Goal: Information Seeking & Learning: Get advice/opinions

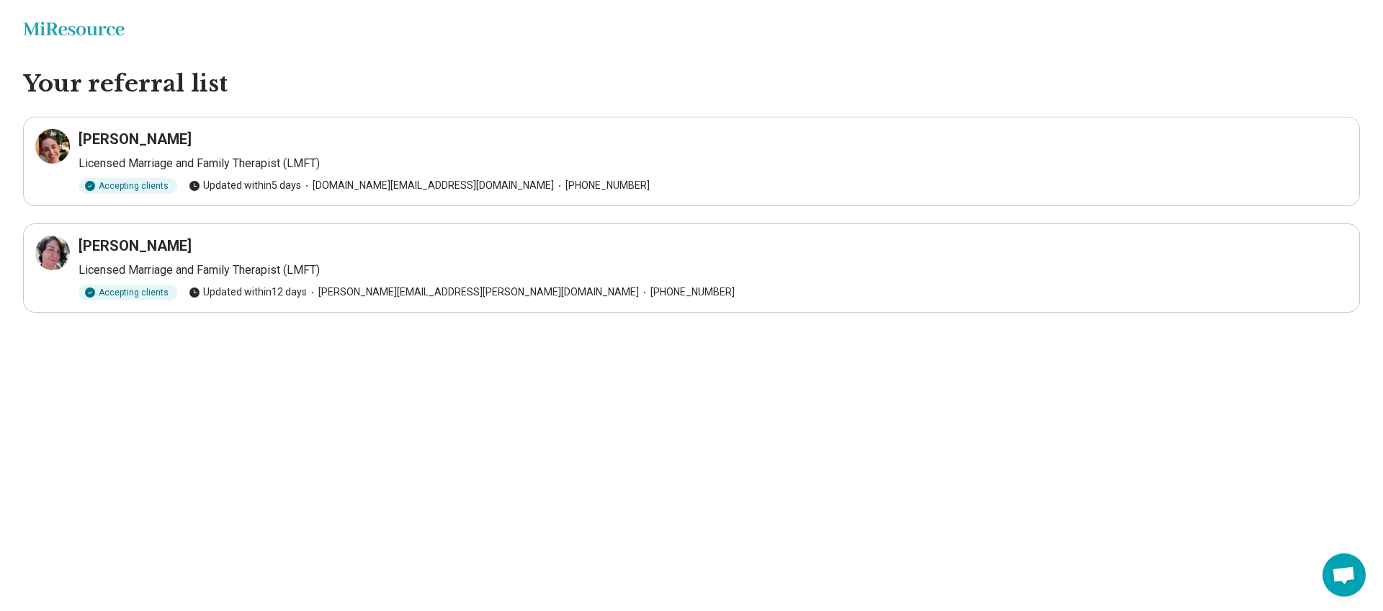
drag, startPoint x: 81, startPoint y: 140, endPoint x: 188, endPoint y: 138, distance: 106.6
click at [188, 138] on div "[PERSON_NAME]" at bounding box center [713, 139] width 1269 height 20
copy h3 "[PERSON_NAME]"
drag, startPoint x: 78, startPoint y: 243, endPoint x: 198, endPoint y: 255, distance: 120.9
click at [198, 255] on div "[PERSON_NAME]" at bounding box center [713, 246] width 1269 height 20
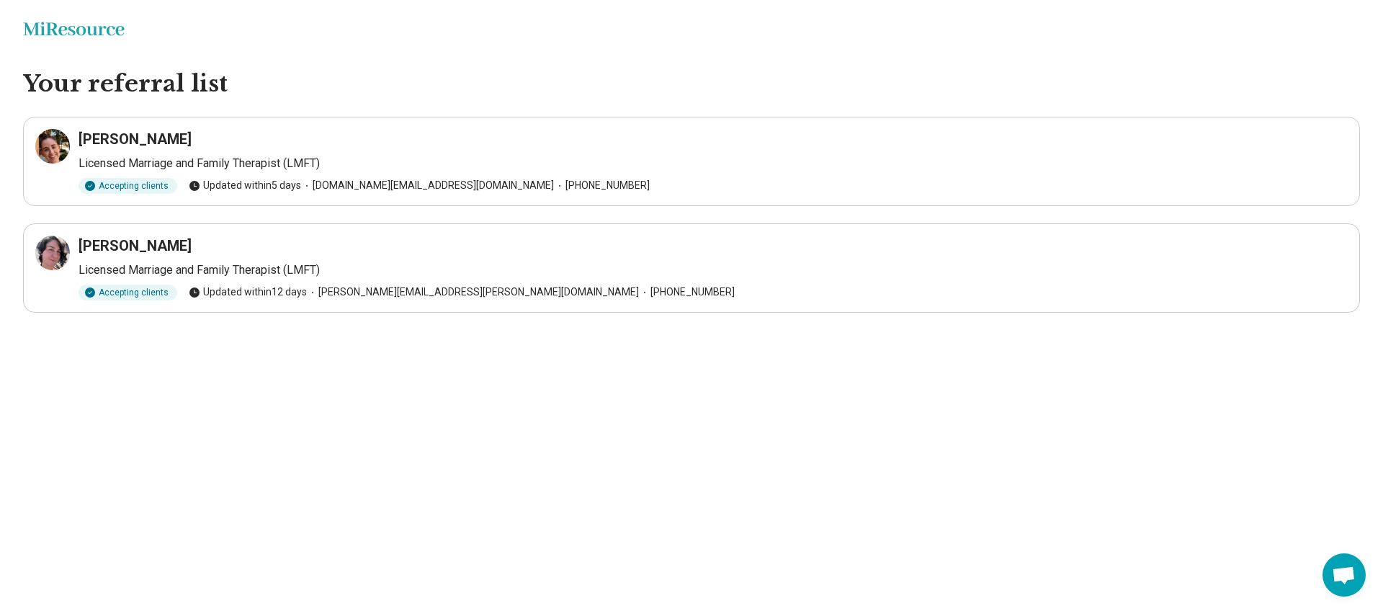
copy h3 "[PERSON_NAME]"
drag, startPoint x: 81, startPoint y: 244, endPoint x: 187, endPoint y: 250, distance: 105.3
click at [187, 250] on div "Mahala Pokorny" at bounding box center [713, 246] width 1269 height 20
copy h3 "Mahala Pokorny"
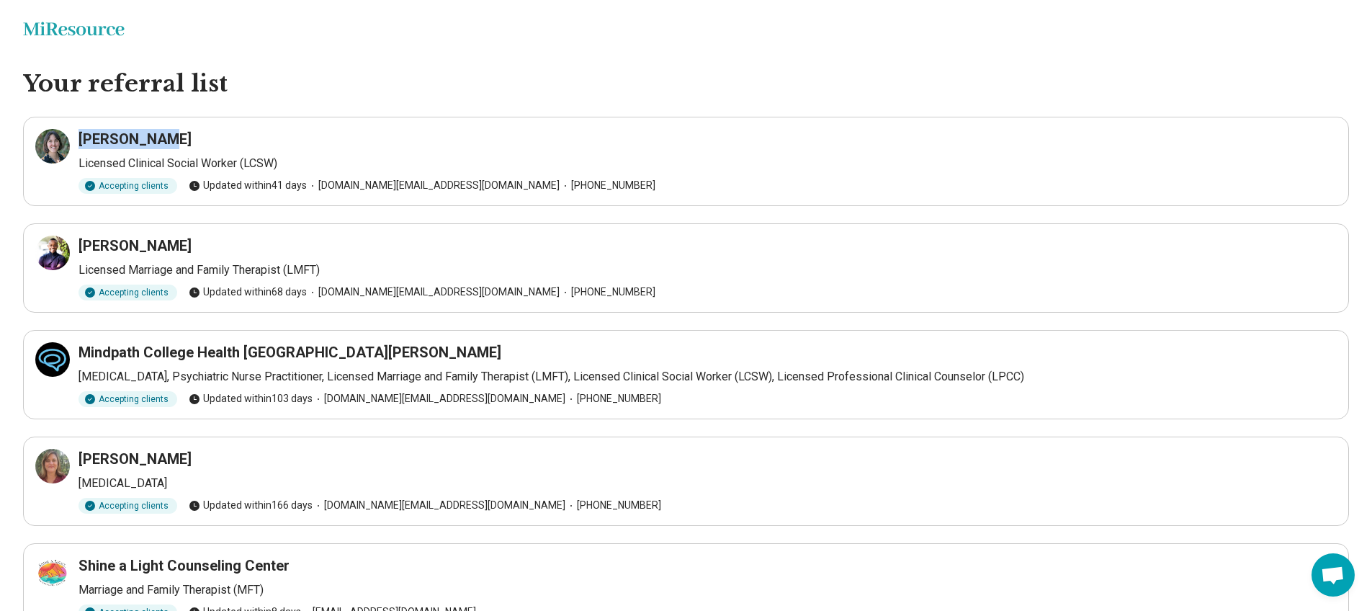
drag, startPoint x: 78, startPoint y: 137, endPoint x: 156, endPoint y: 145, distance: 78.9
click at [156, 145] on div "Rachel Kast" at bounding box center [708, 139] width 1258 height 20
copy h3 "Rachel Kast"
drag, startPoint x: 82, startPoint y: 246, endPoint x: 187, endPoint y: 249, distance: 104.5
click at [187, 249] on h3 "Solomon Ndungu" at bounding box center [135, 246] width 113 height 20
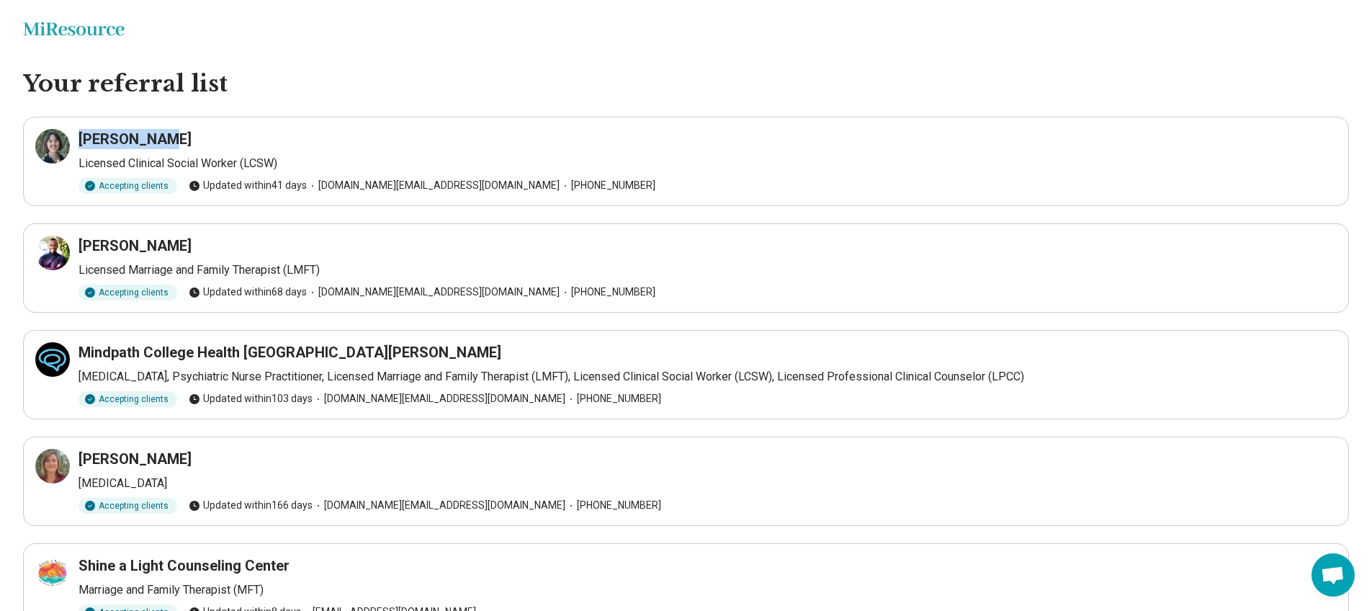
copy h3 "Solomon Ndungu"
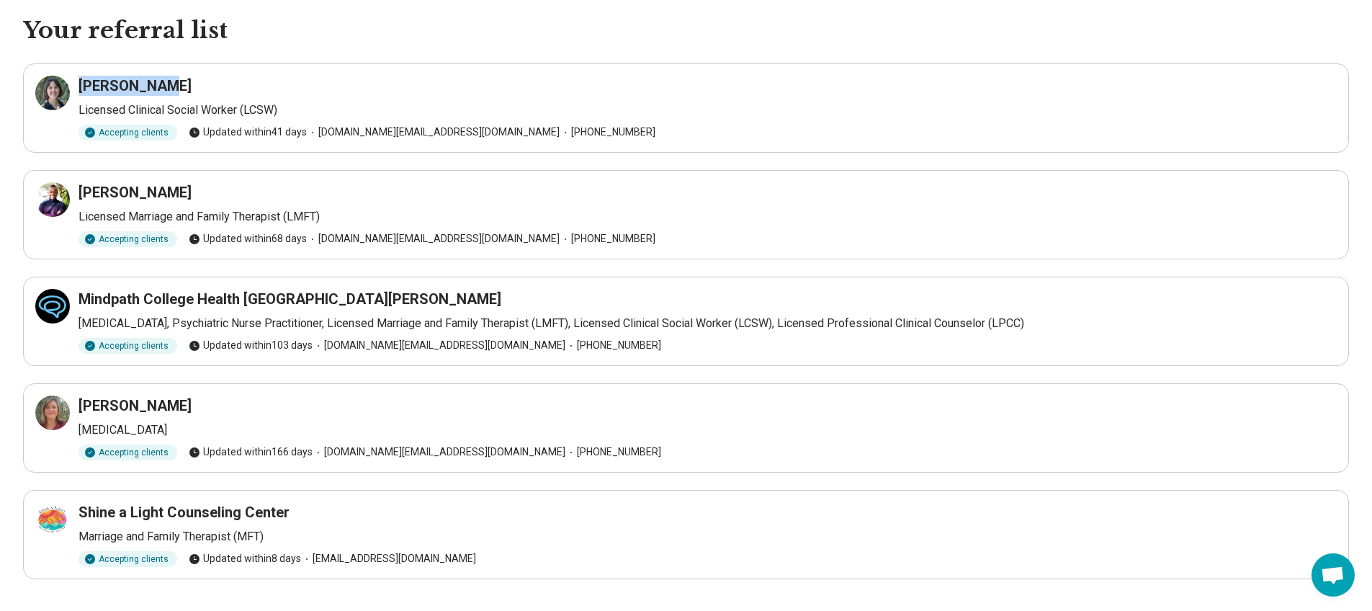
scroll to position [62, 0]
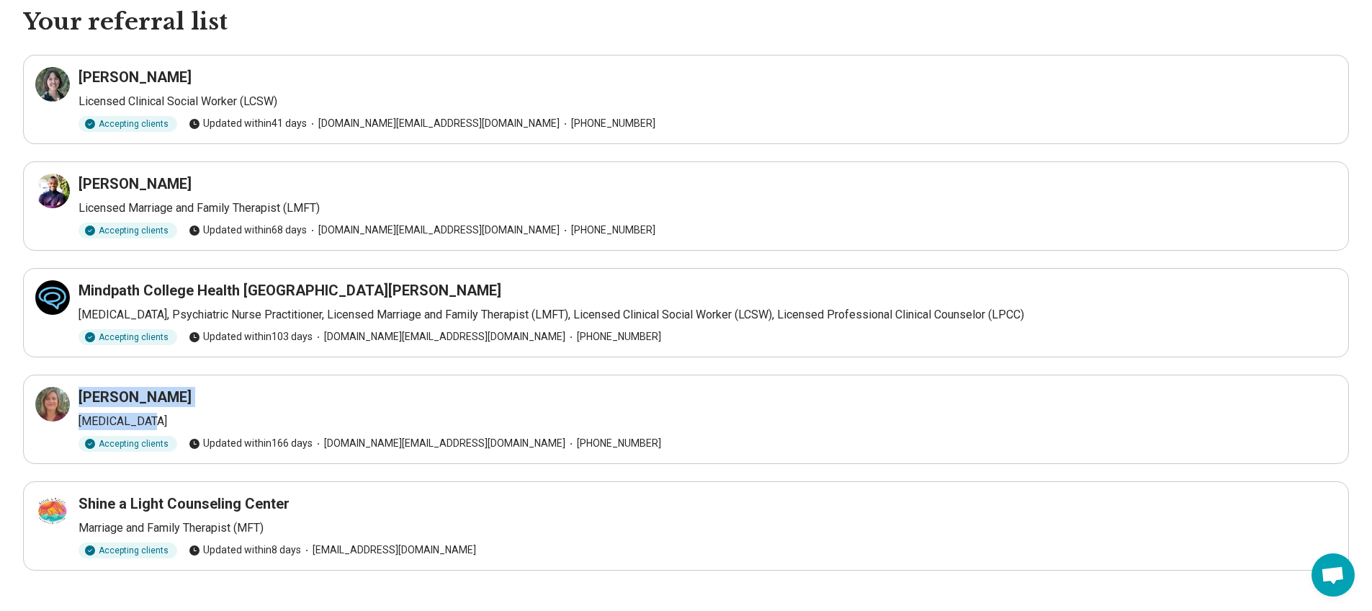
drag, startPoint x: 78, startPoint y: 398, endPoint x: 212, endPoint y: 416, distance: 135.9
click at [212, 416] on div "Penelope Russell Psychologist Accepting clients Updated within 166 days santacr…" at bounding box center [686, 419] width 1302 height 65
click at [216, 414] on p "Psychologist" at bounding box center [708, 421] width 1258 height 17
click at [54, 401] on icon at bounding box center [52, 403] width 17 height 17
drag, startPoint x: 79, startPoint y: 398, endPoint x: 202, endPoint y: 406, distance: 123.5
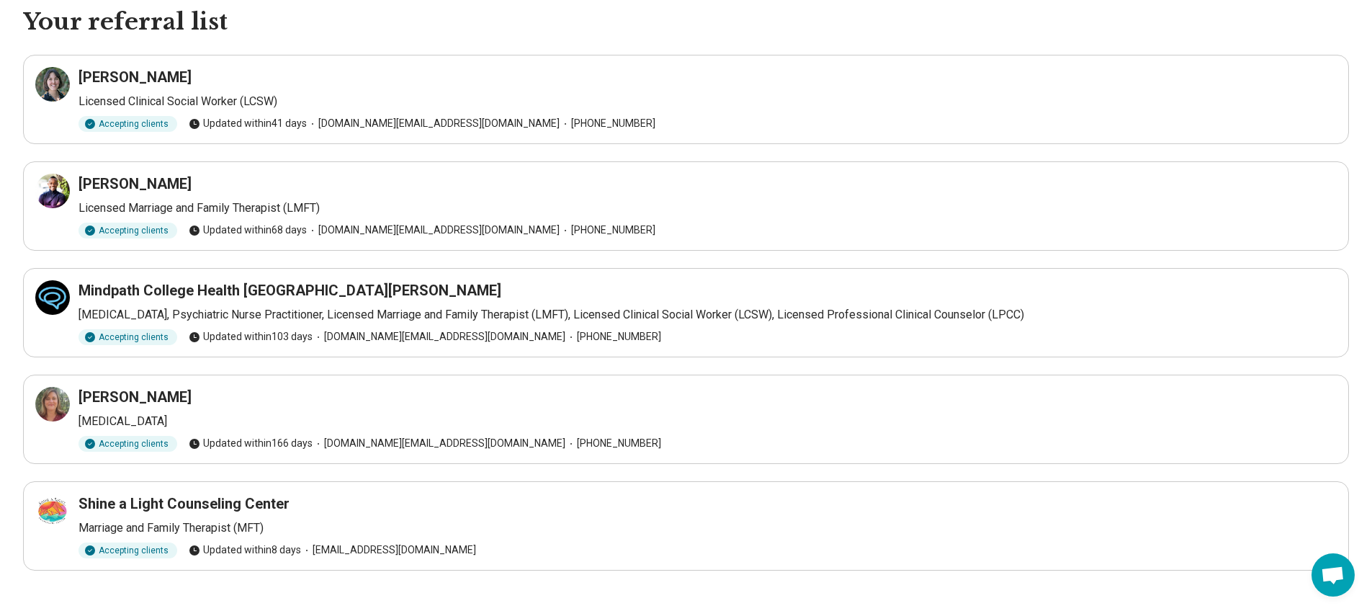
click at [202, 406] on div "Penelope Russell" at bounding box center [708, 397] width 1258 height 20
copy h3 "Penelope Russell"
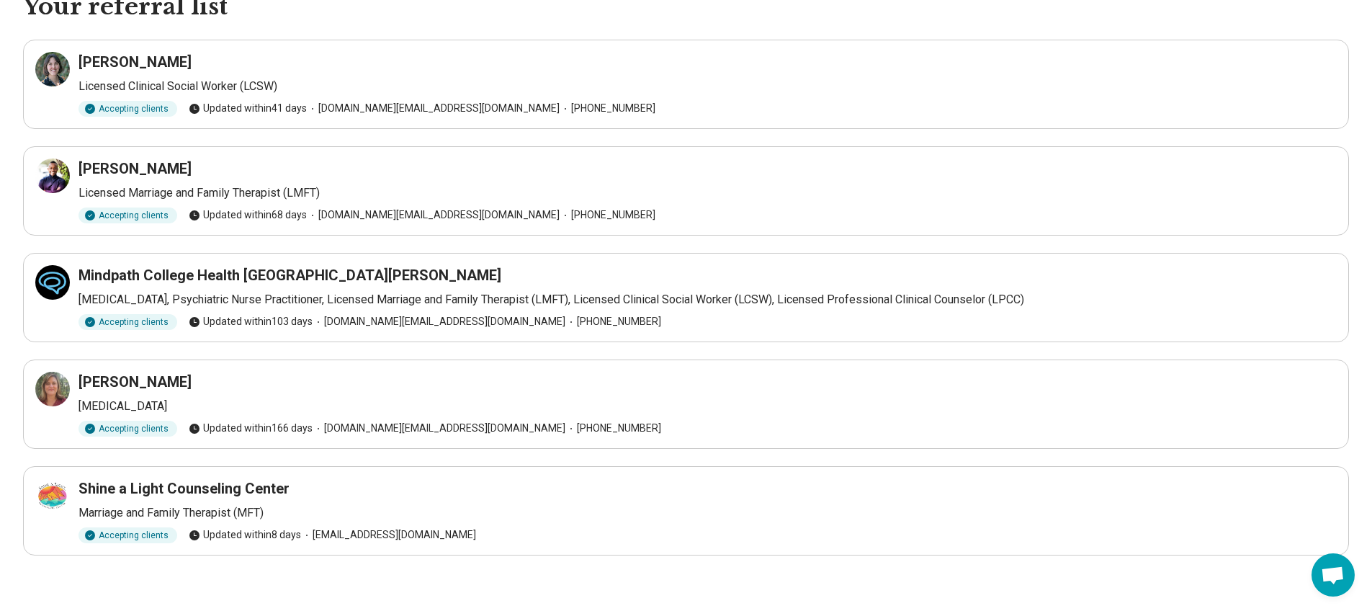
scroll to position [79, 0]
click at [54, 491] on icon at bounding box center [56, 490] width 6 height 6
click at [671, 216] on div "Accepting clients Updated within 68 days islavista.college.health@mindpath.com …" at bounding box center [708, 213] width 1258 height 16
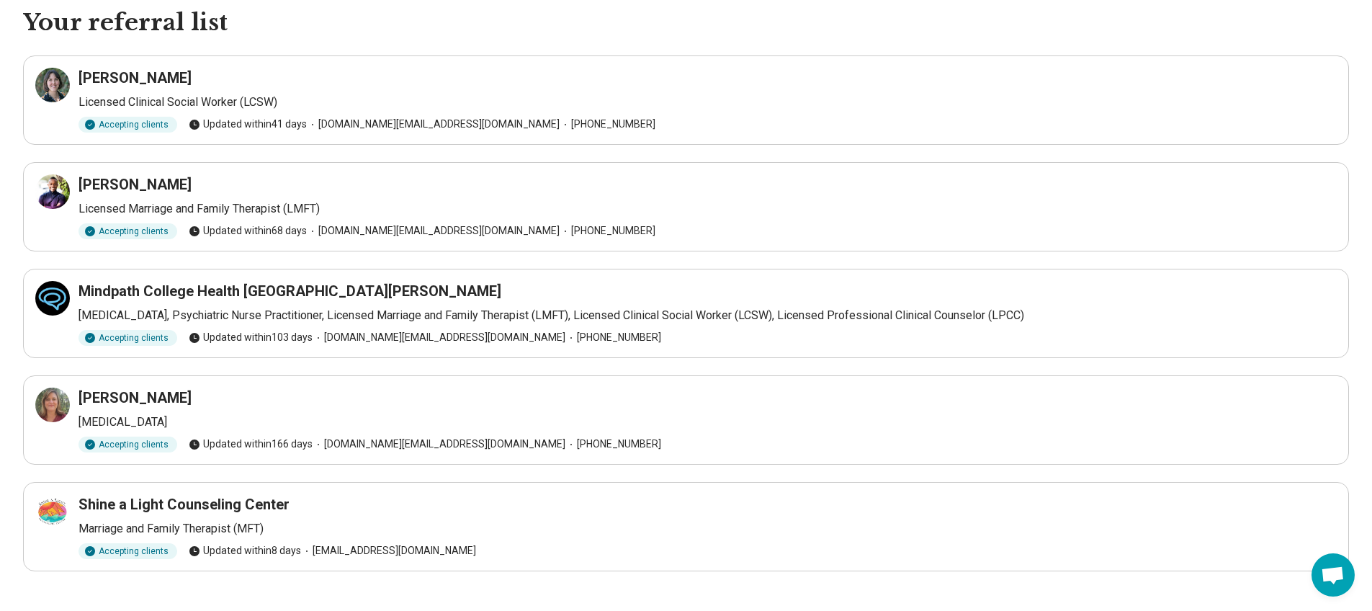
scroll to position [0, 0]
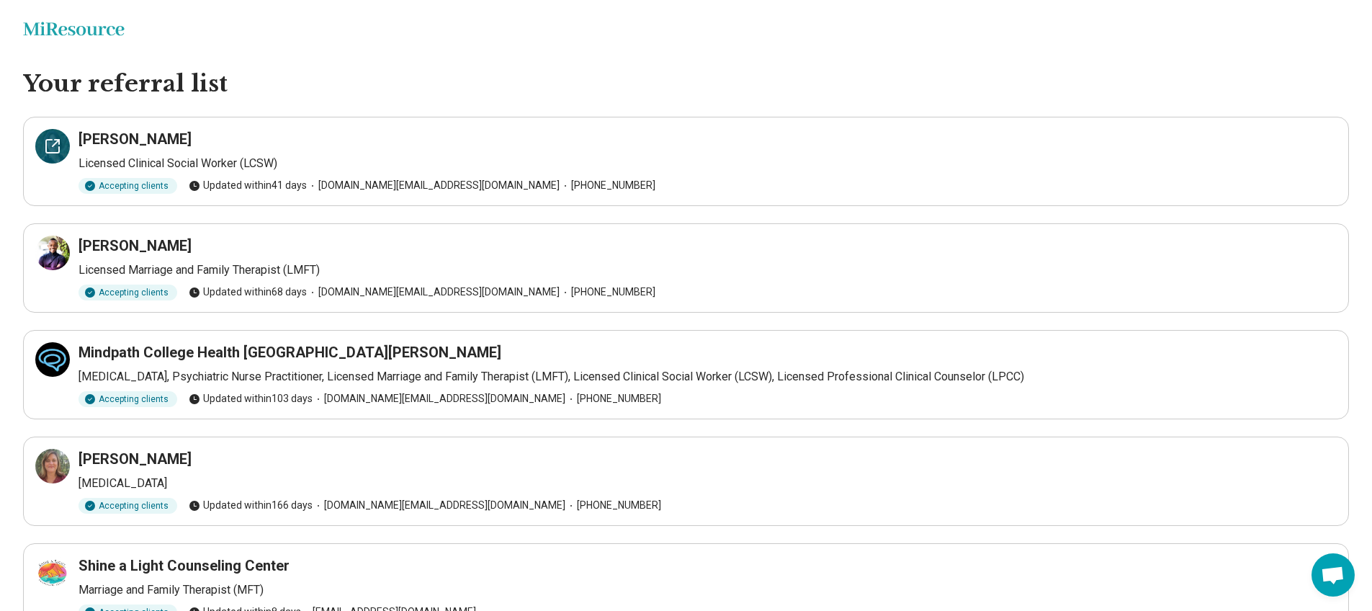
click at [48, 141] on icon at bounding box center [52, 146] width 17 height 17
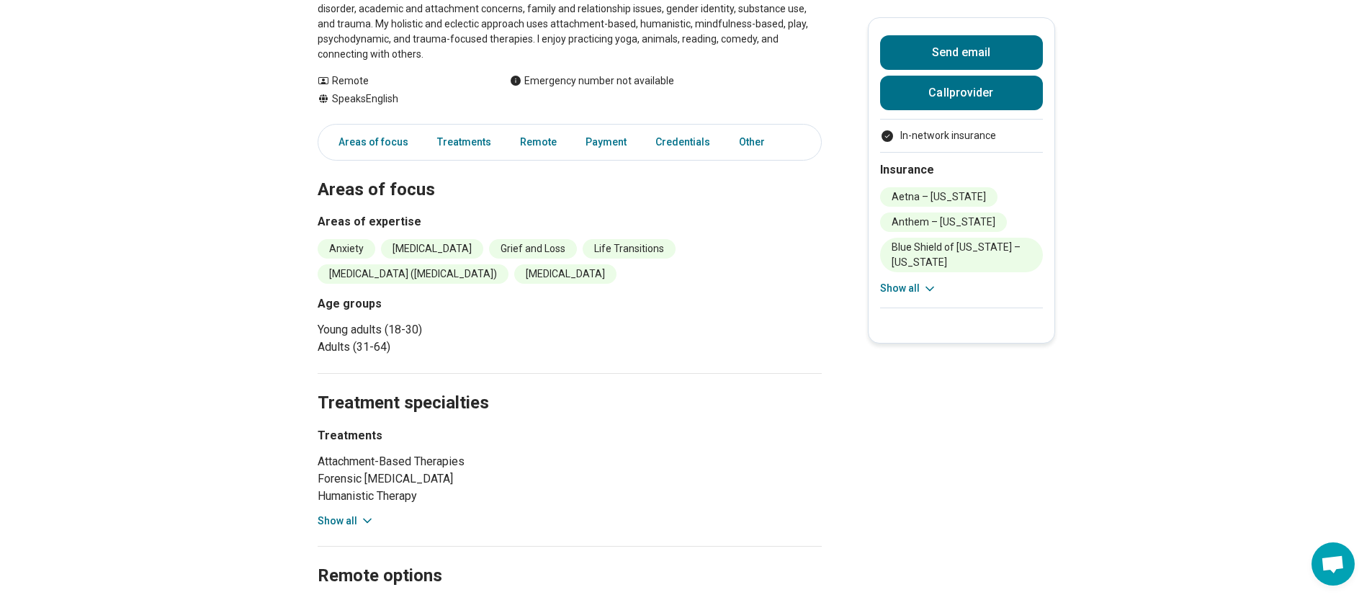
scroll to position [351, 0]
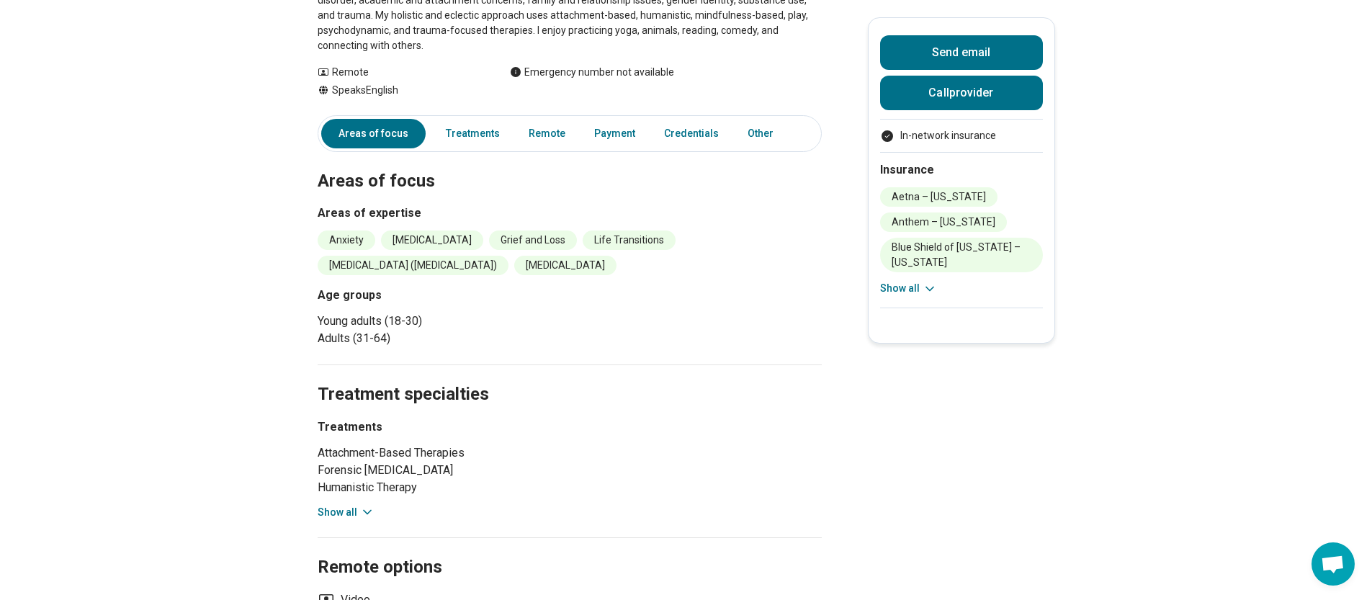
click at [362, 505] on button "Show all" at bounding box center [346, 512] width 57 height 15
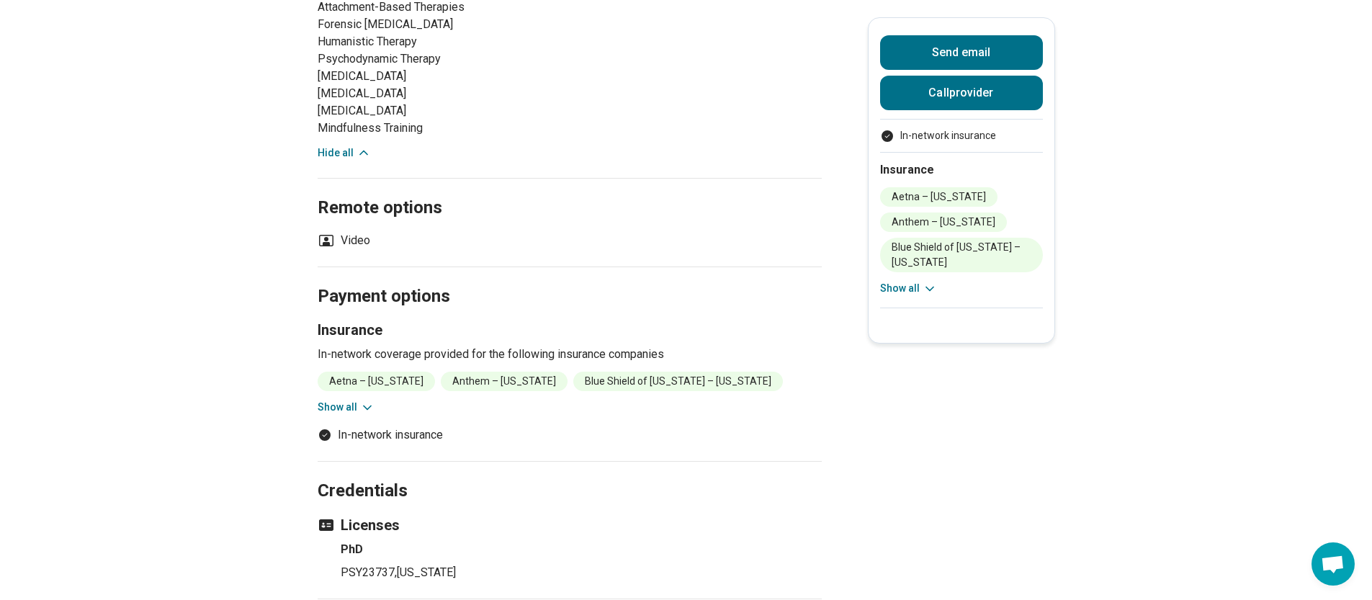
scroll to position [960, 0]
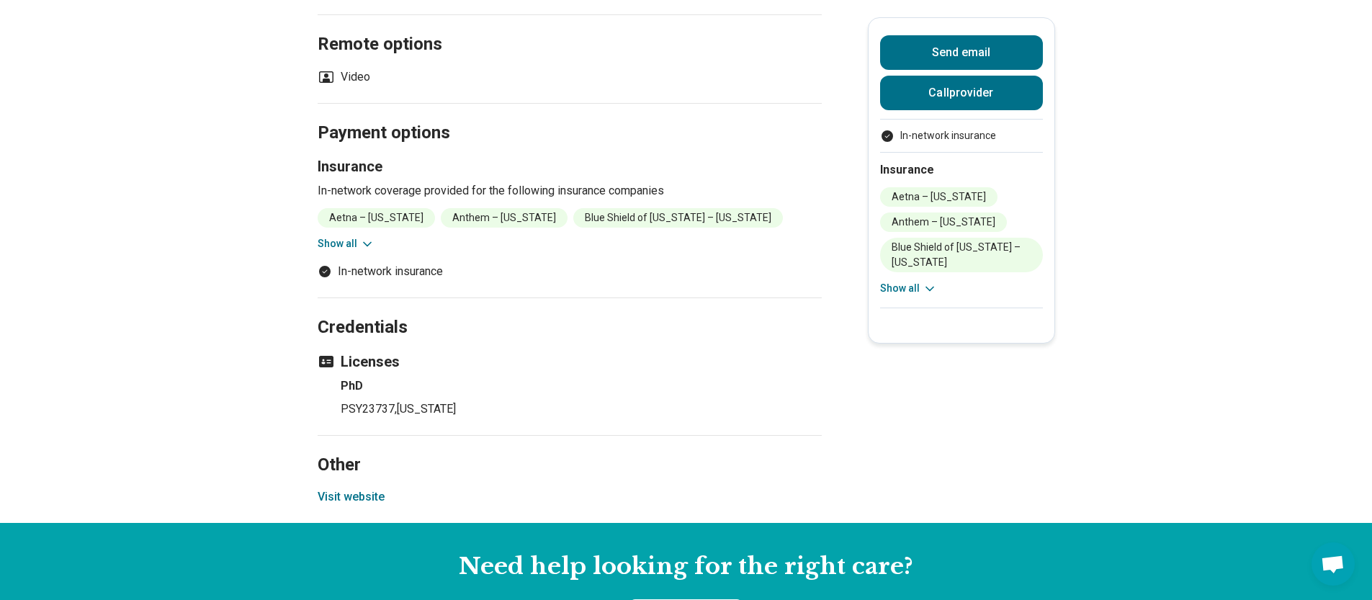
click at [354, 488] on button "Visit website" at bounding box center [351, 496] width 67 height 17
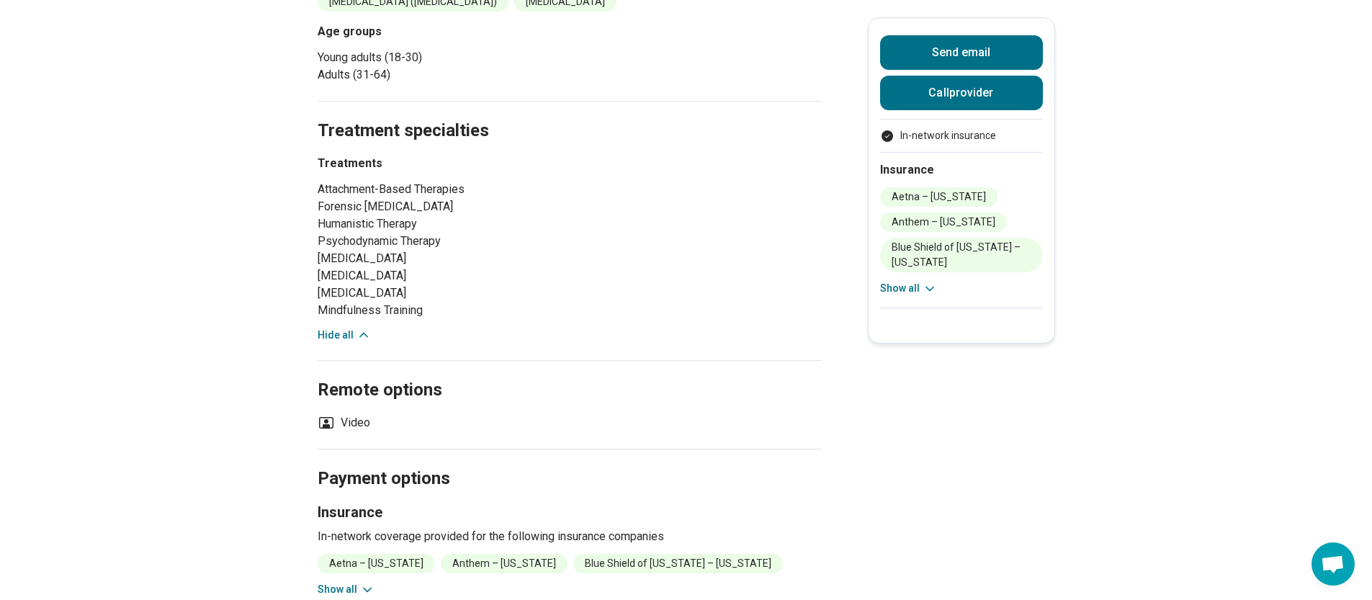
scroll to position [0, 0]
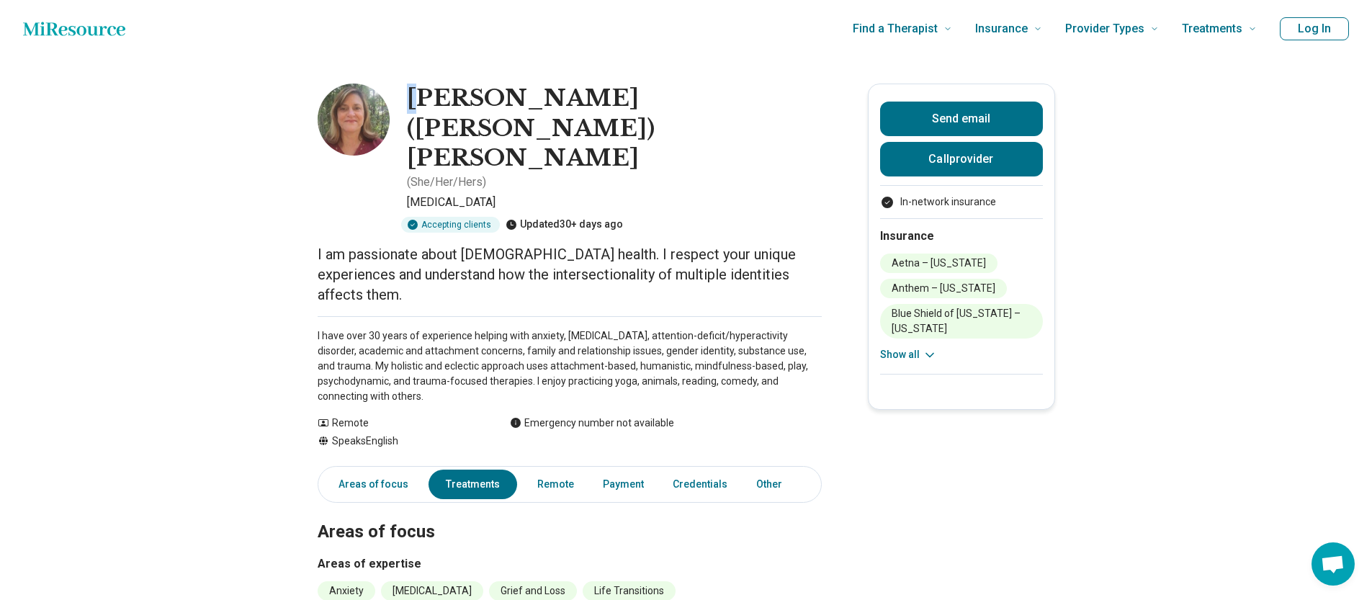
drag, startPoint x: 416, startPoint y: 99, endPoint x: 429, endPoint y: 99, distance: 12.2
click at [429, 99] on h1 "Penelope (Penny) Russell" at bounding box center [614, 129] width 415 height 90
click at [429, 98] on h1 "Penelope (Penny) Russell" at bounding box center [614, 129] width 415 height 90
